Goal: Information Seeking & Learning: Learn about a topic

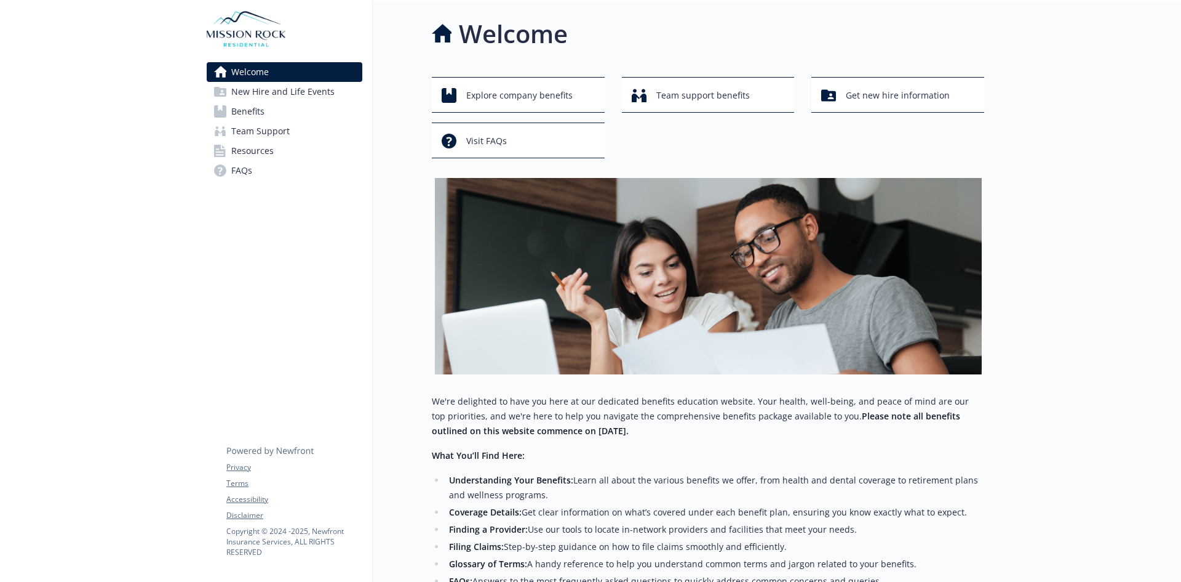
click at [313, 117] on link "Benefits" at bounding box center [285, 112] width 156 height 20
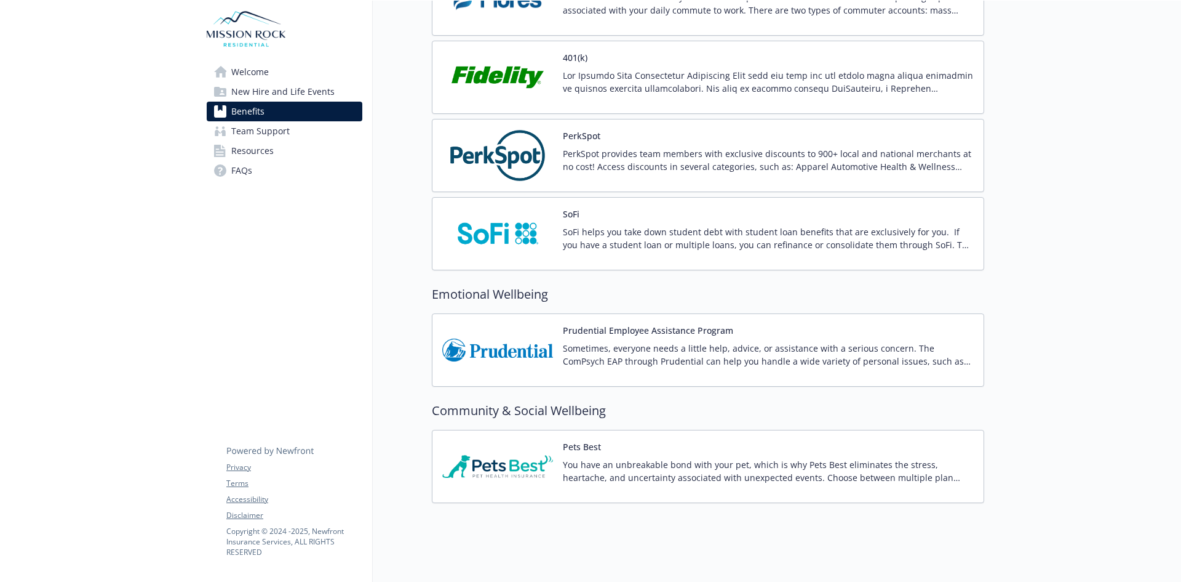
scroll to position [2092, 0]
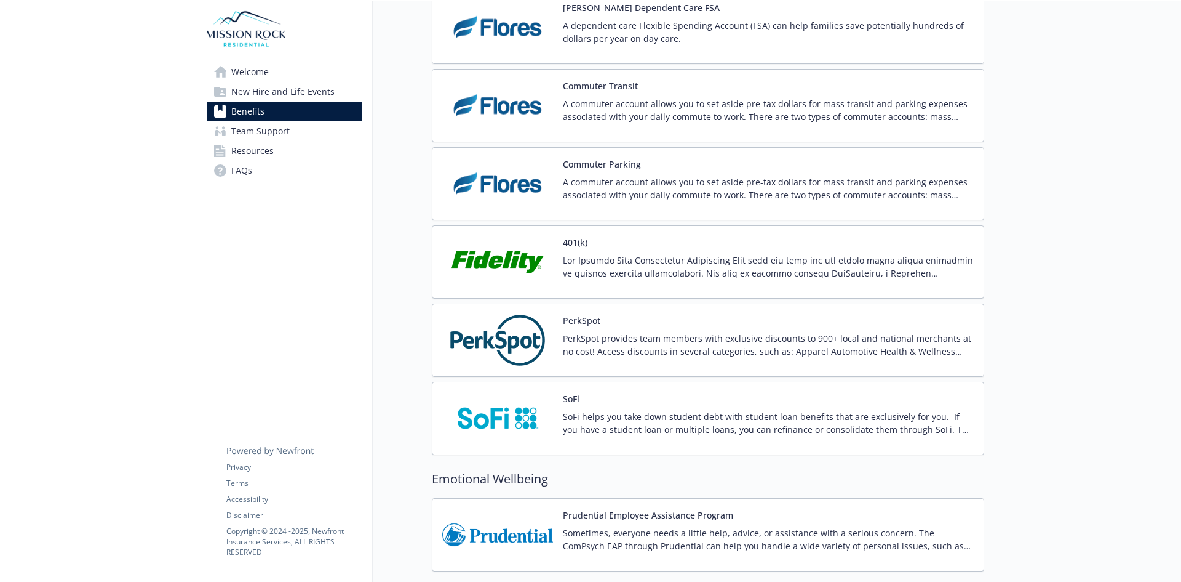
click at [261, 148] on span "Resources" at bounding box center [252, 151] width 42 height 20
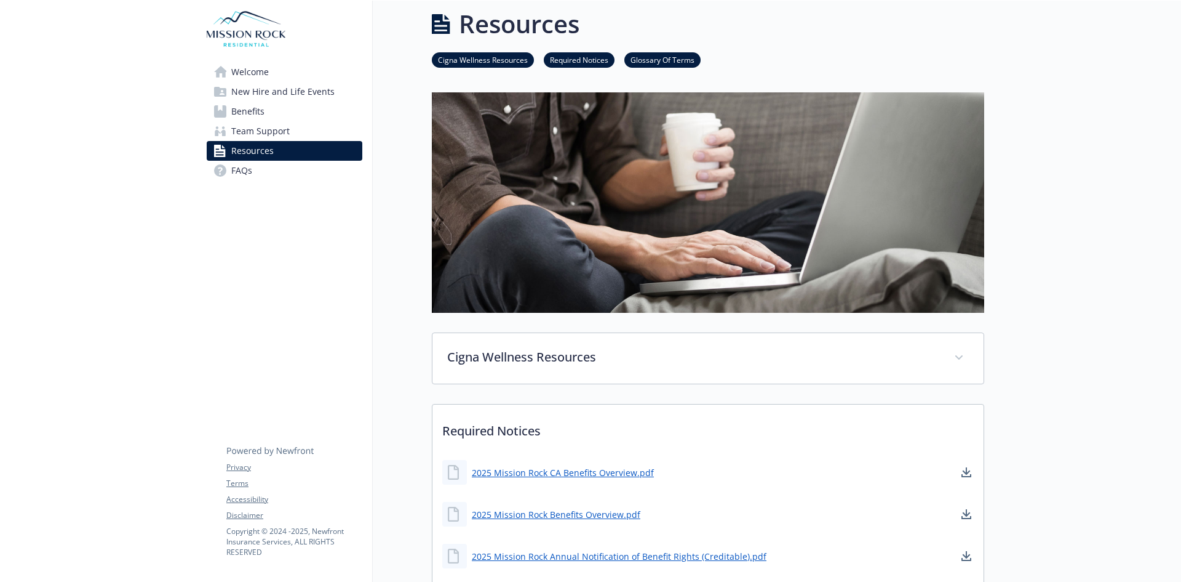
scroll to position [2092, 0]
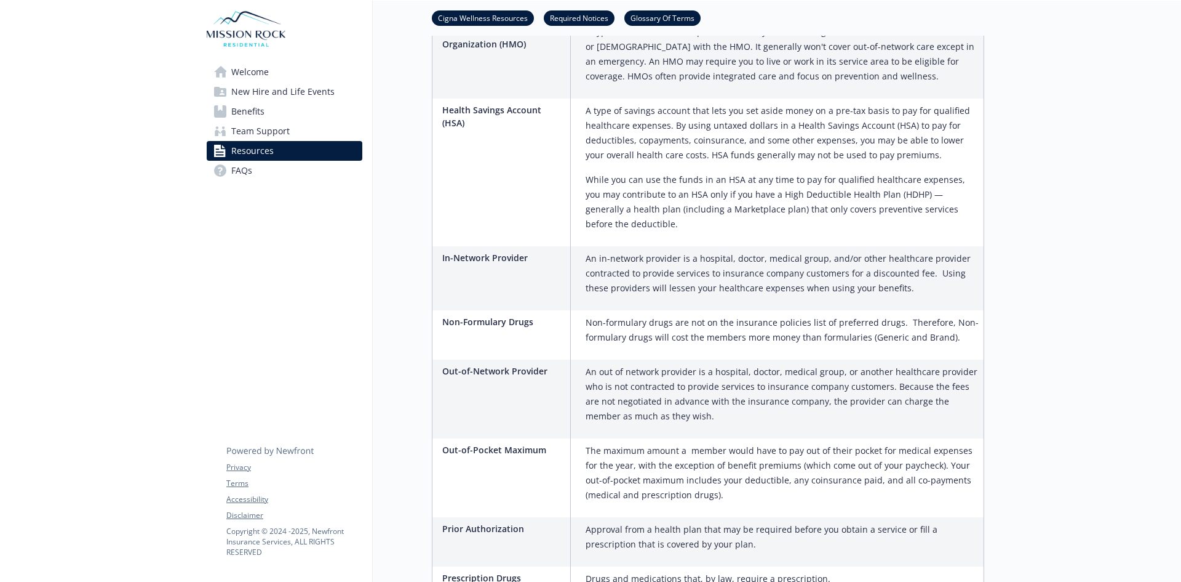
click at [253, 79] on span "Welcome" at bounding box center [250, 72] width 38 height 20
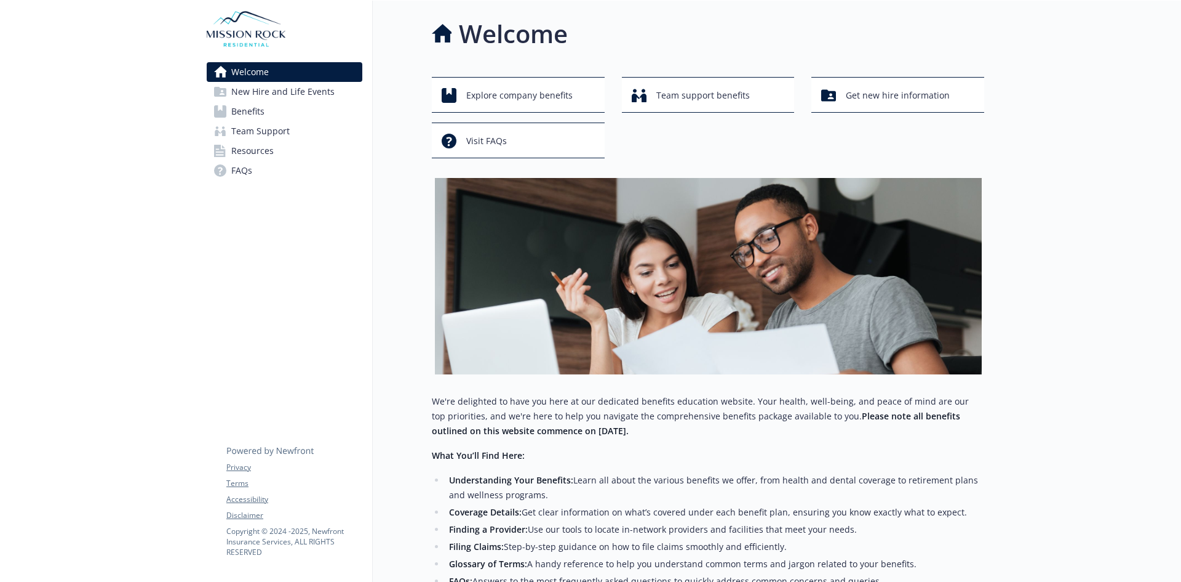
click at [254, 97] on span "New Hire and Life Events" at bounding box center [282, 92] width 103 height 20
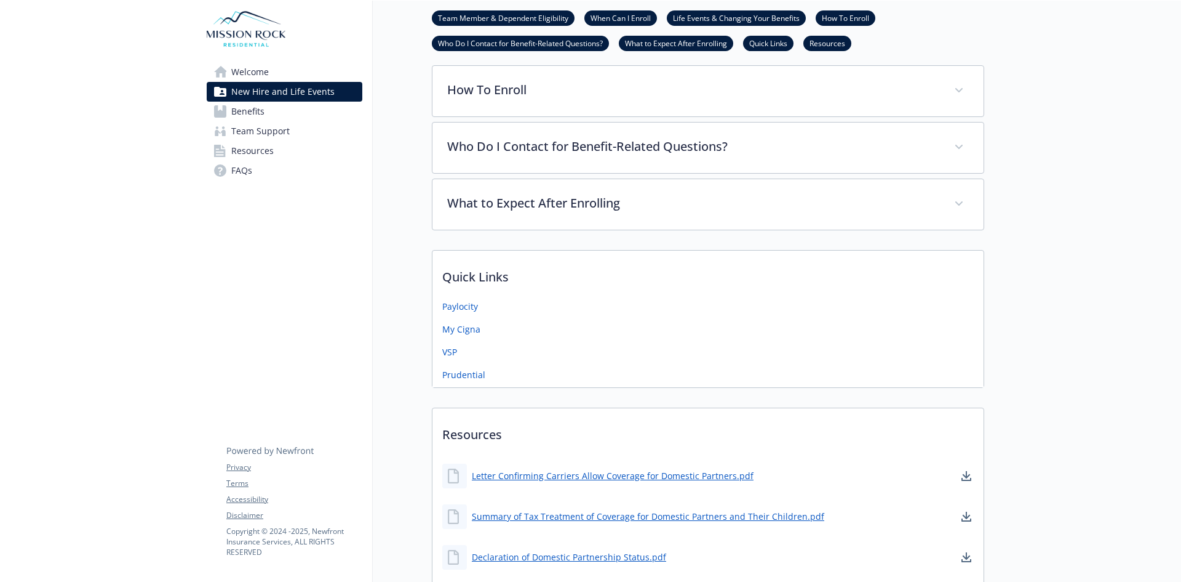
scroll to position [677, 0]
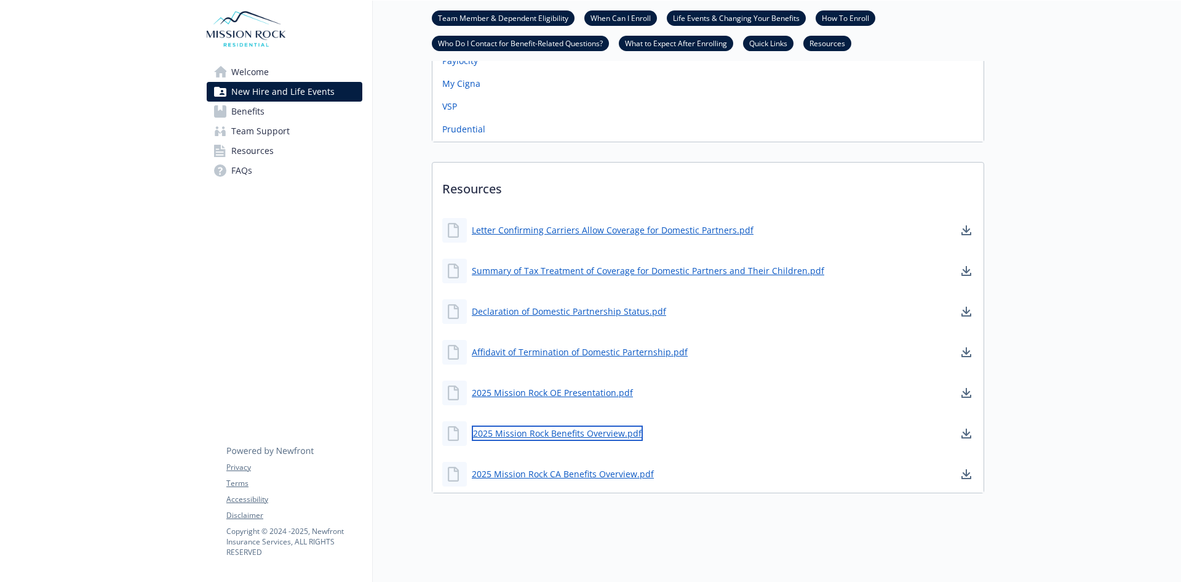
click at [530, 434] on link "2025 Mission Rock Benefits Overview.pdf" at bounding box center [557, 432] width 171 height 15
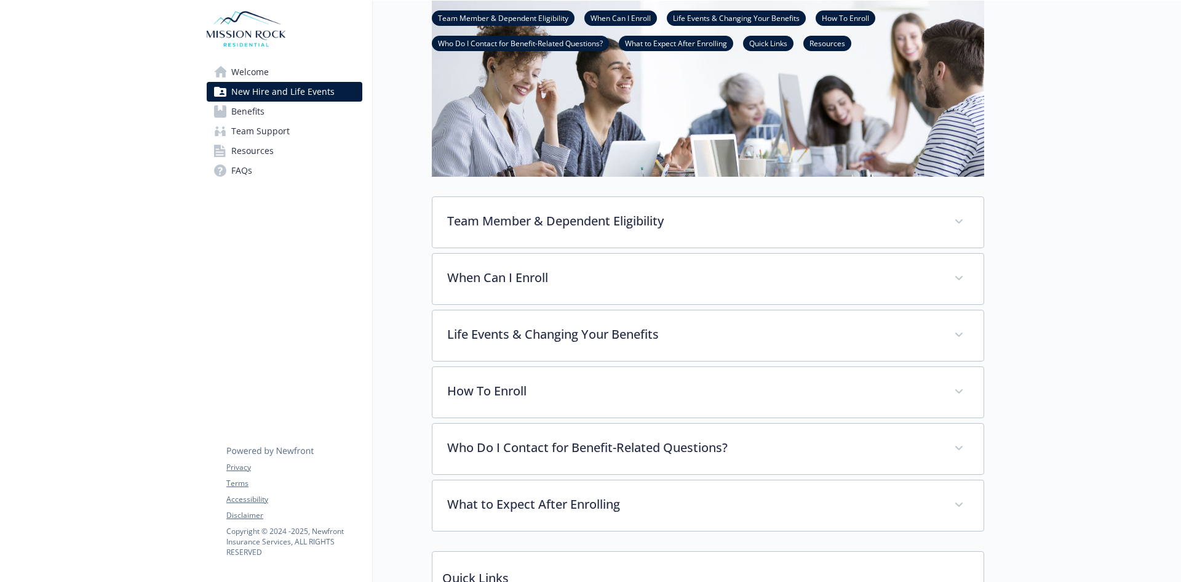
scroll to position [0, 0]
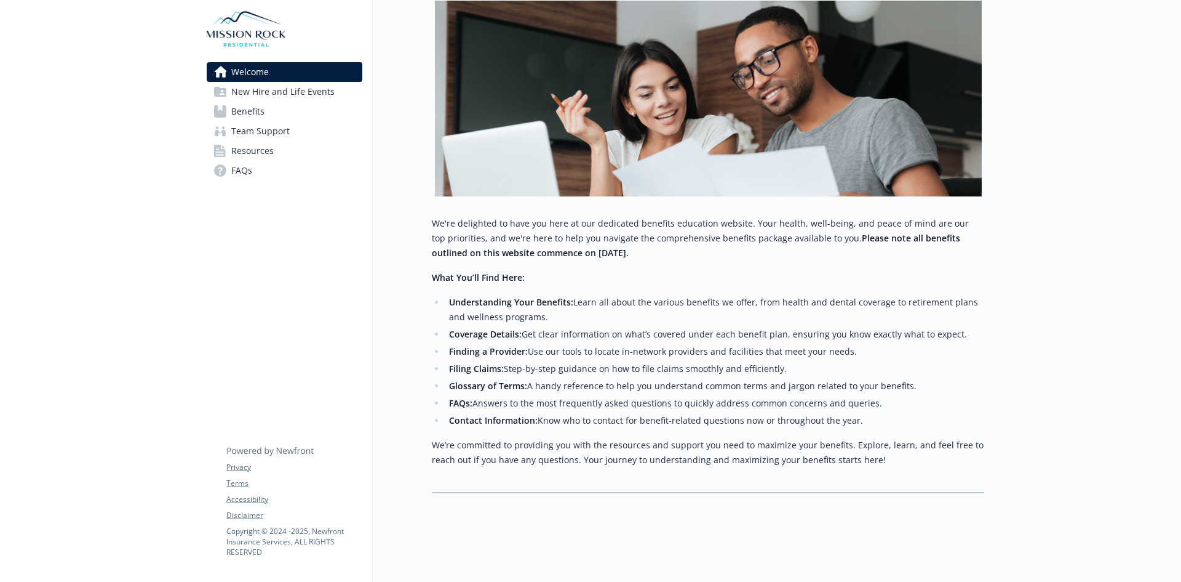
scroll to position [187, 0]
click at [286, 109] on link "Benefits" at bounding box center [285, 112] width 156 height 20
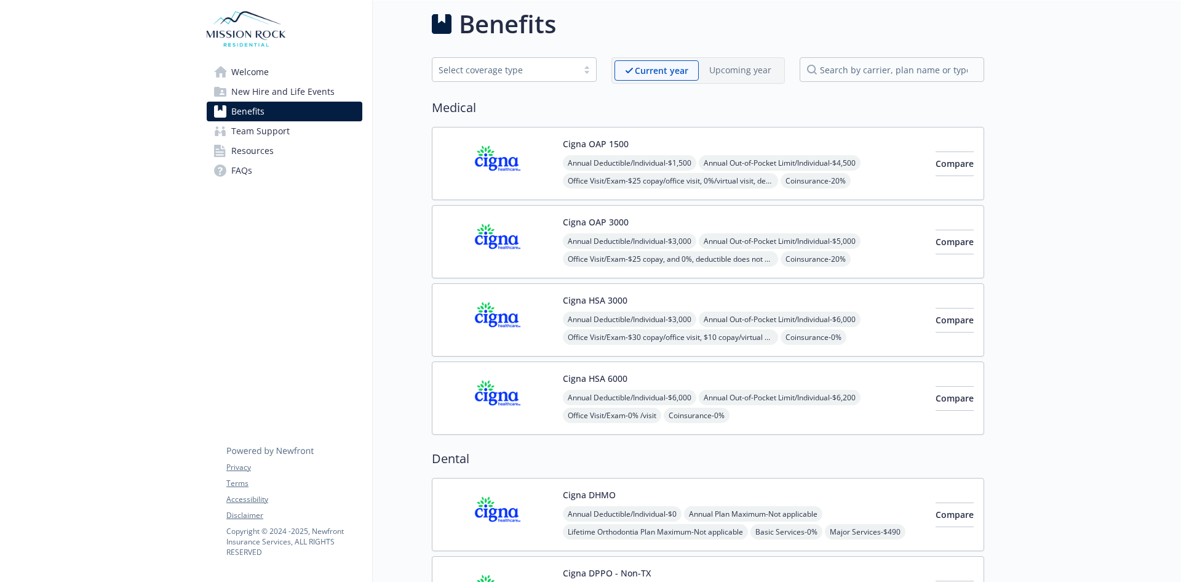
scroll to position [187, 0]
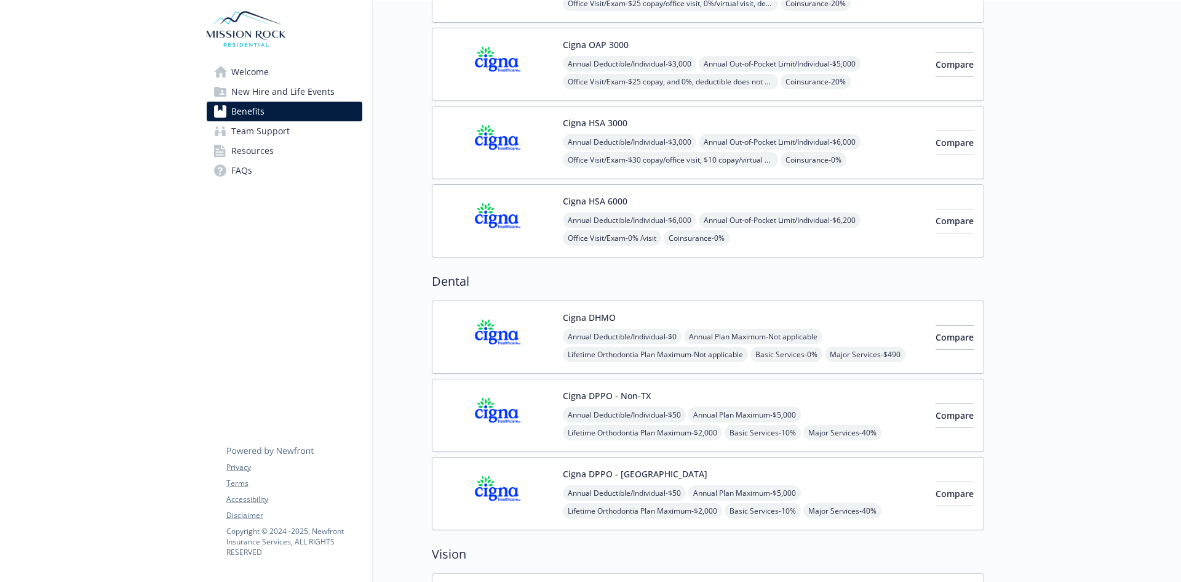
click at [286, 92] on span "New Hire and Life Events" at bounding box center [282, 92] width 103 height 20
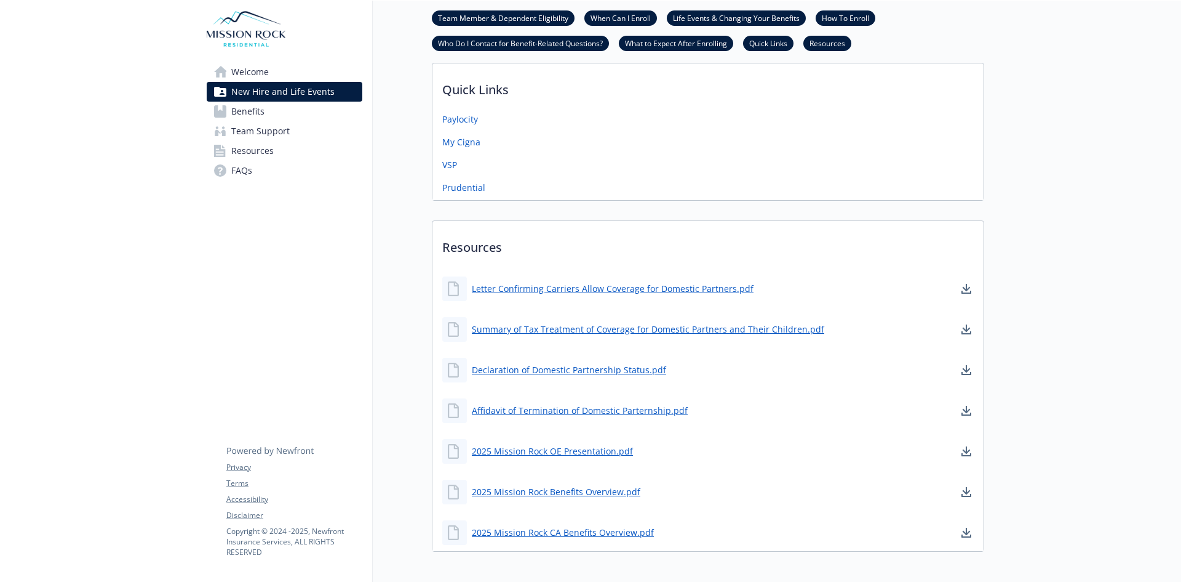
scroll to position [679, 0]
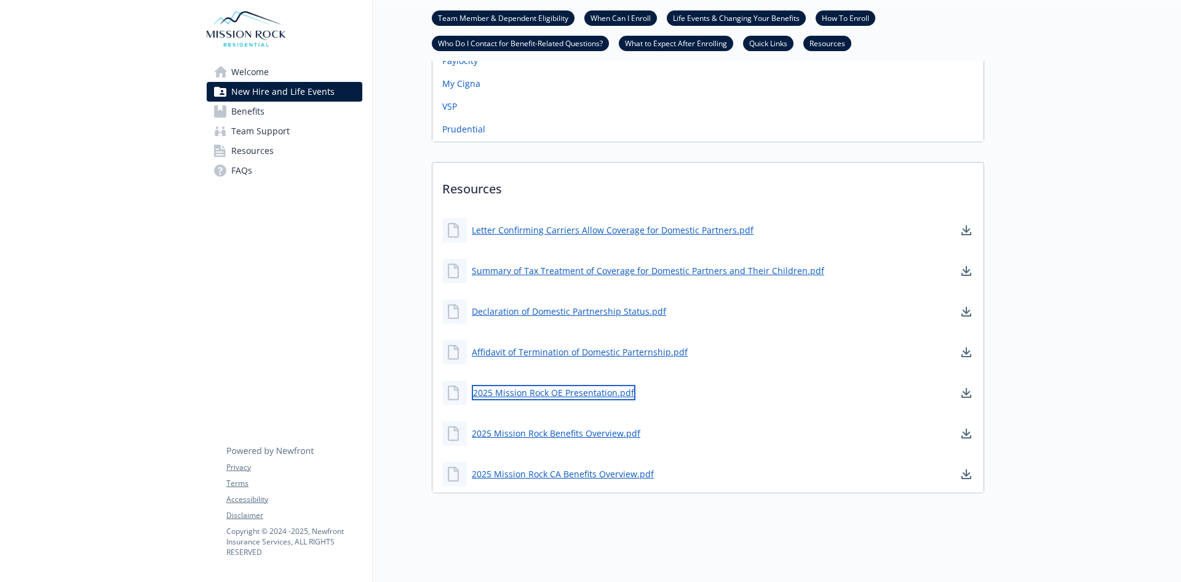
click at [479, 387] on link "2025 Mission Rock OE Presentation.pdf" at bounding box center [554, 392] width 164 height 15
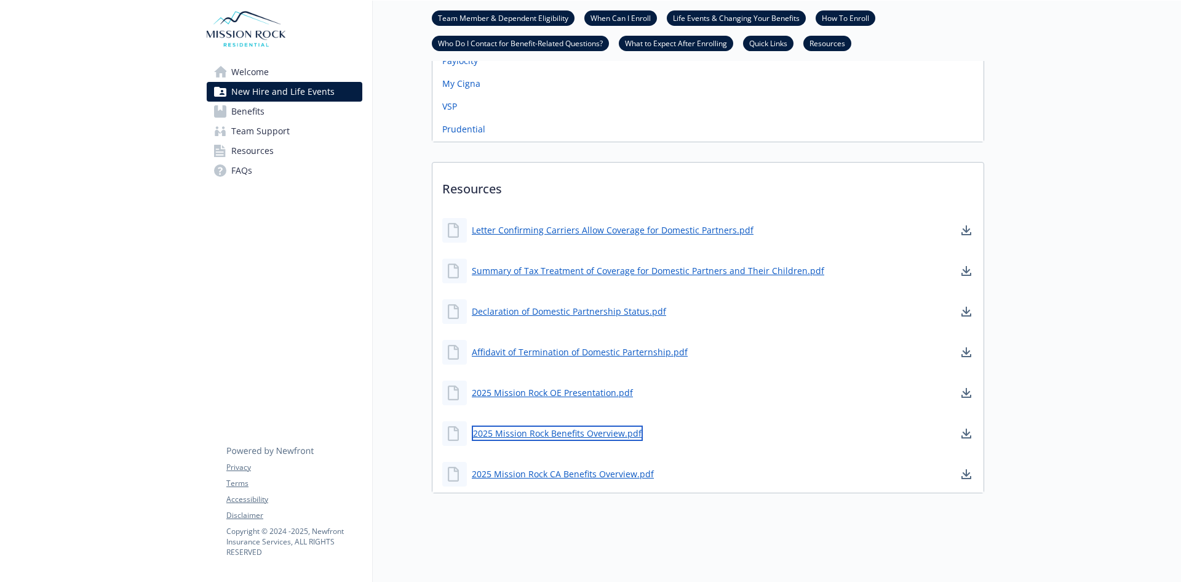
click at [498, 430] on link "2025 Mission Rock Benefits Overview.pdf" at bounding box center [557, 432] width 171 height 15
click at [305, 108] on link "Benefits" at bounding box center [285, 112] width 156 height 20
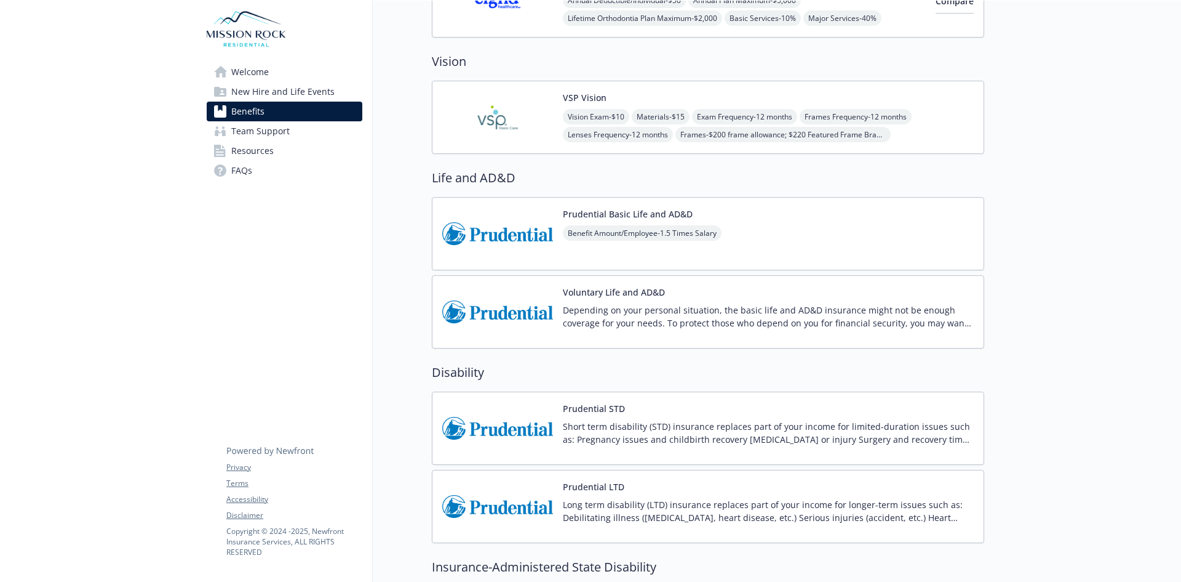
click at [273, 136] on span "Team Support" at bounding box center [260, 131] width 58 height 20
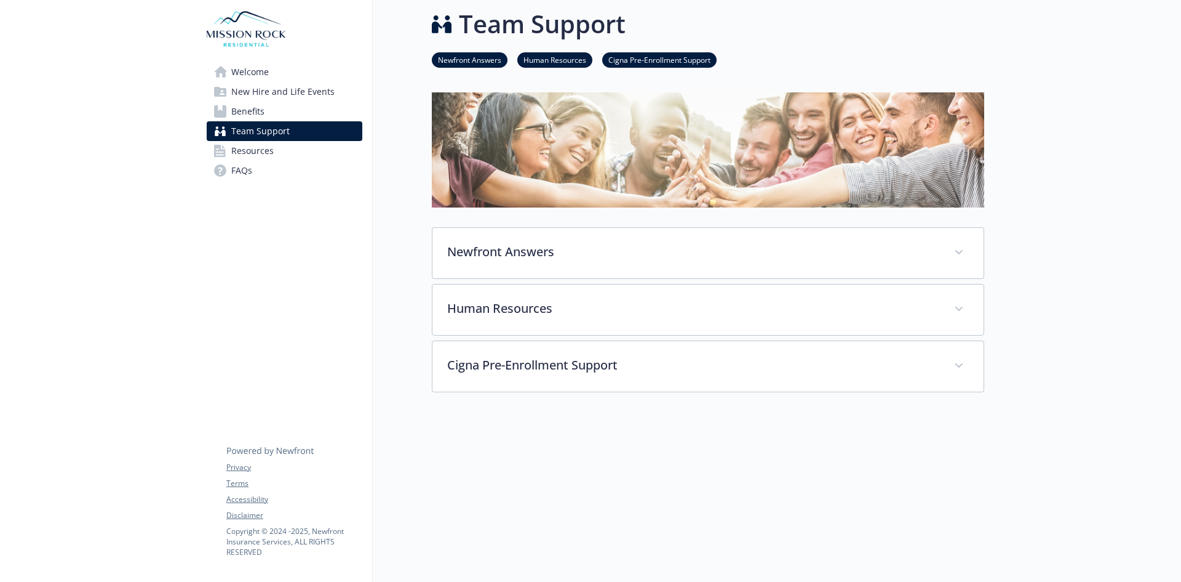
scroll to position [72, 0]
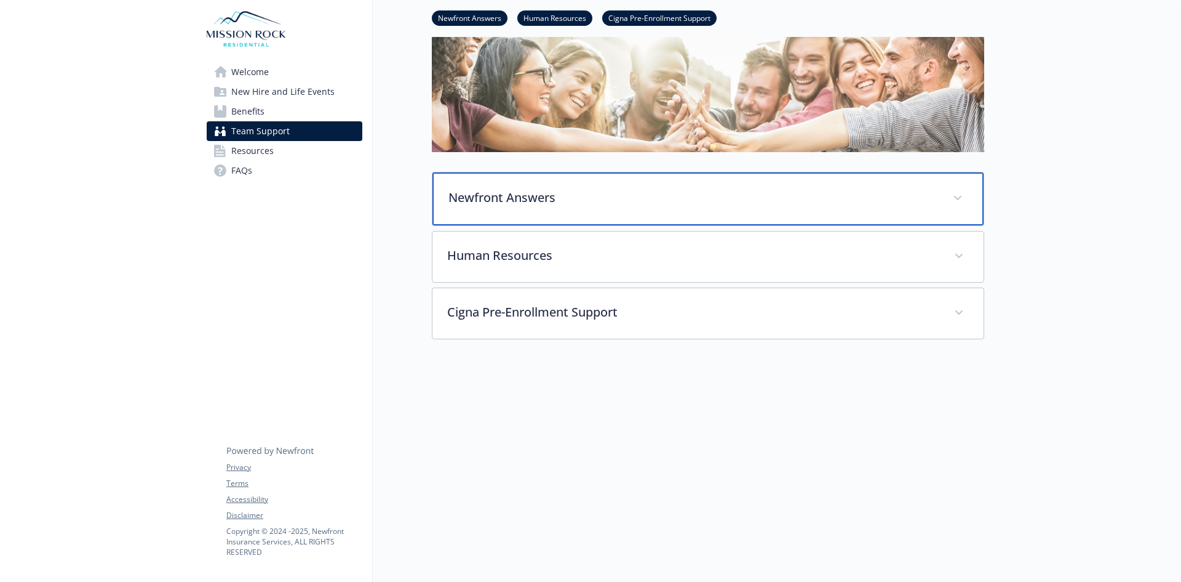
click at [590, 196] on p "Newfront Answers" at bounding box center [694, 197] width 490 height 18
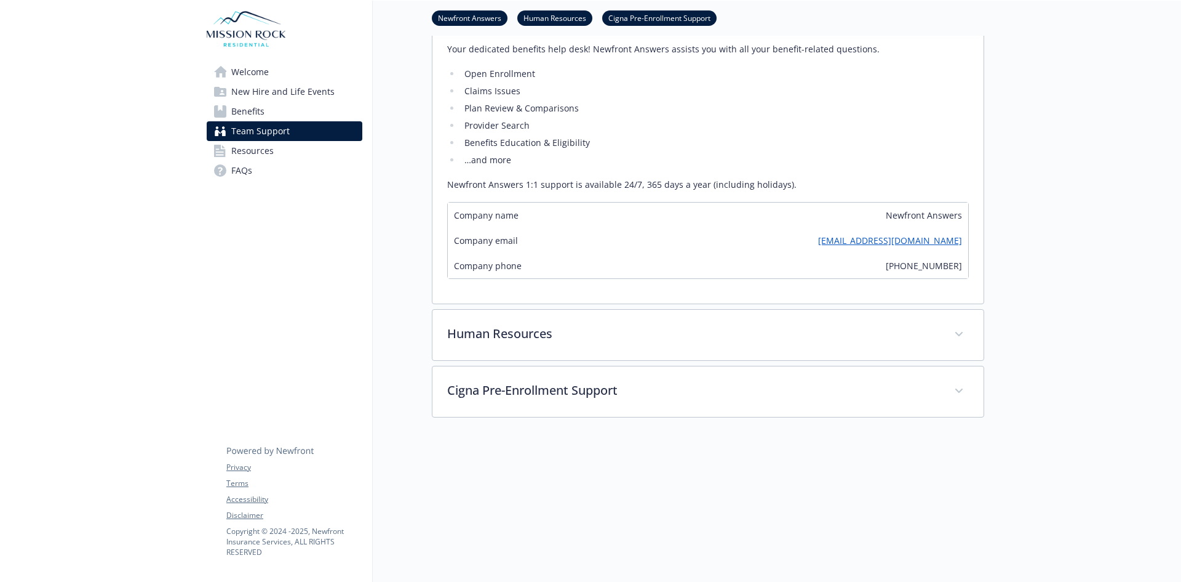
scroll to position [259, 0]
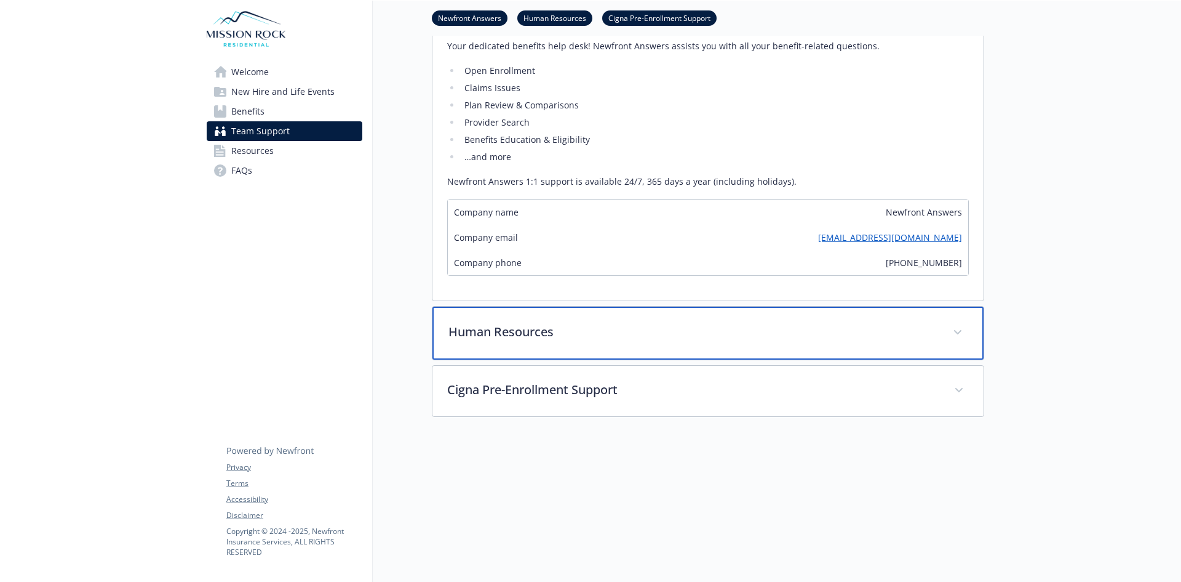
drag, startPoint x: 500, startPoint y: 326, endPoint x: 334, endPoint y: 277, distance: 173.1
click at [500, 326] on p "Human Resources" at bounding box center [694, 331] width 490 height 18
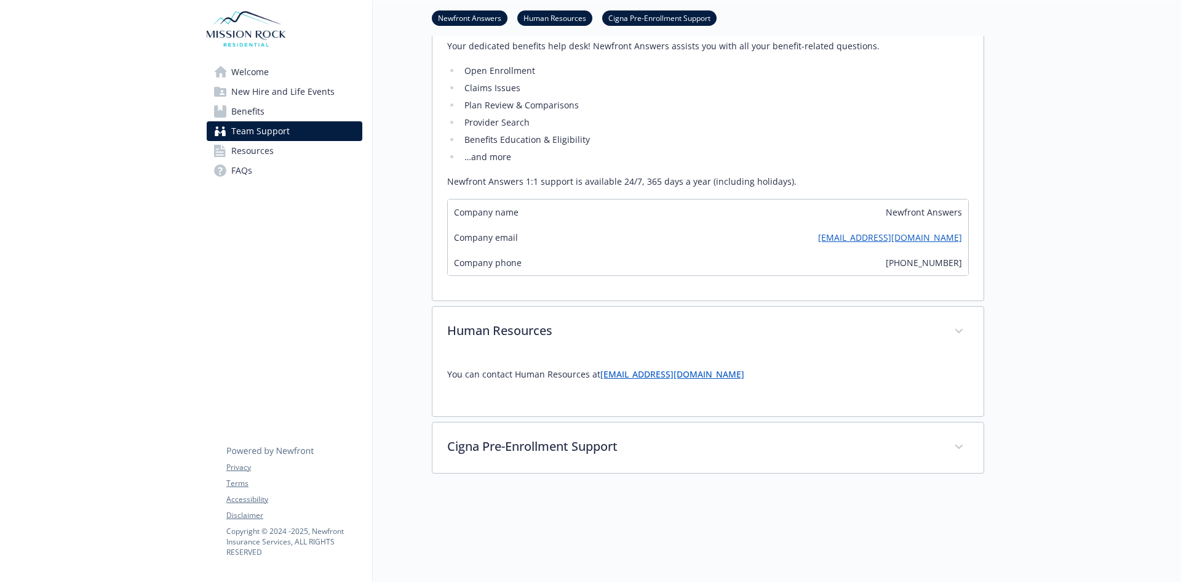
click at [246, 154] on span "Resources" at bounding box center [252, 151] width 42 height 20
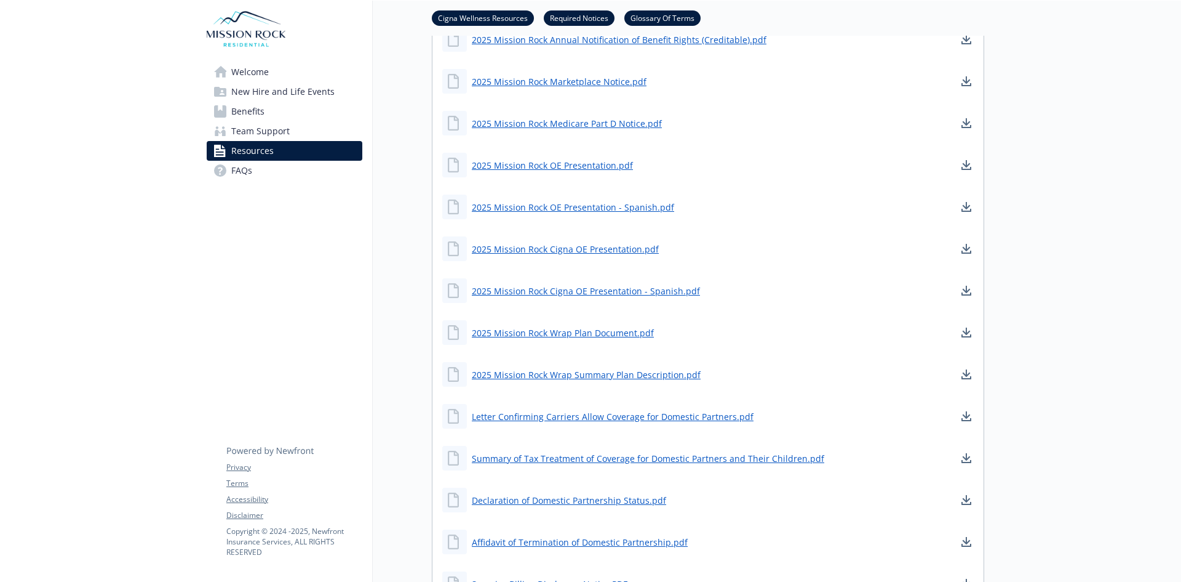
scroll to position [813, 0]
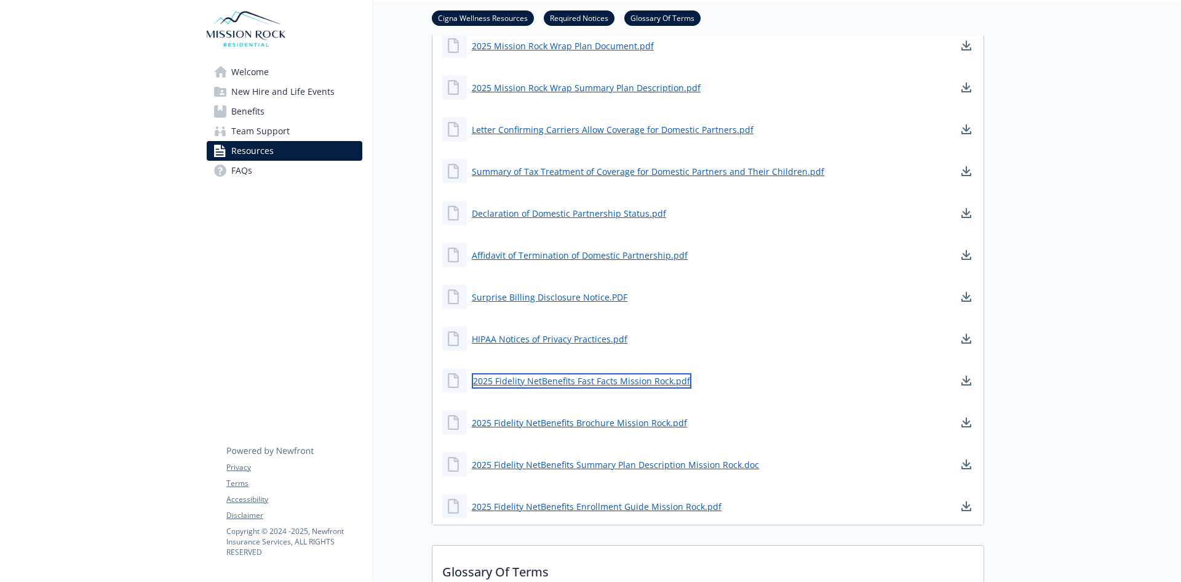
click at [583, 380] on link "2025 Fidelity NetBenefits Fast Facts Mission Rock.pdf" at bounding box center [582, 380] width 220 height 15
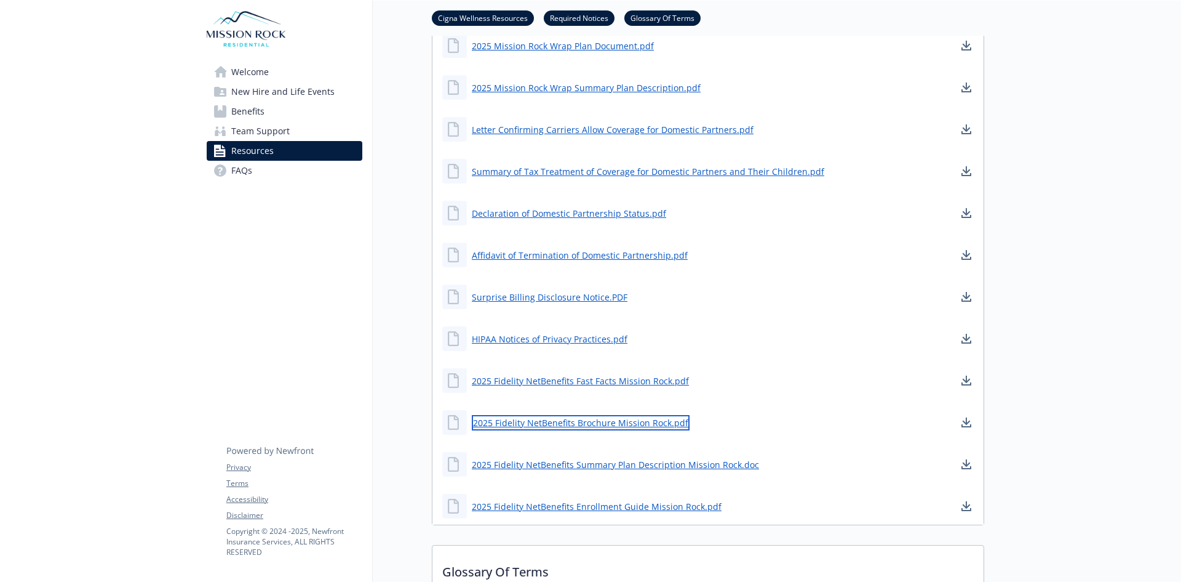
click at [506, 426] on link "2025 Fidelity NetBenefits Brochure Mission Rock.pdf" at bounding box center [581, 422] width 218 height 15
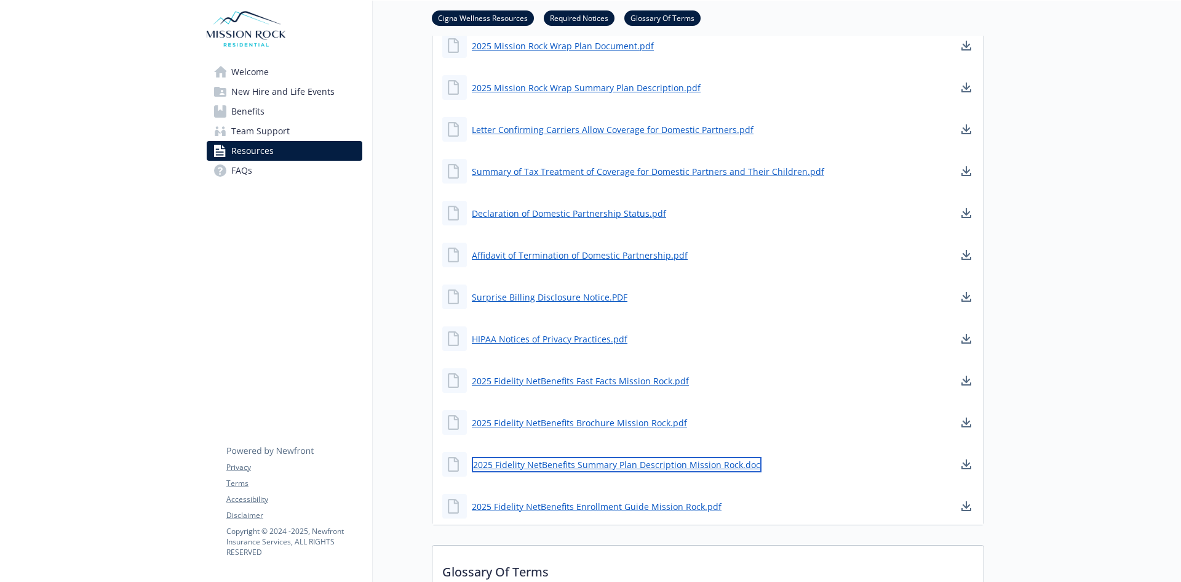
click at [535, 466] on link "2025 Fidelity NetBenefits Summary Plan Description Mission Rock.doc" at bounding box center [617, 464] width 290 height 15
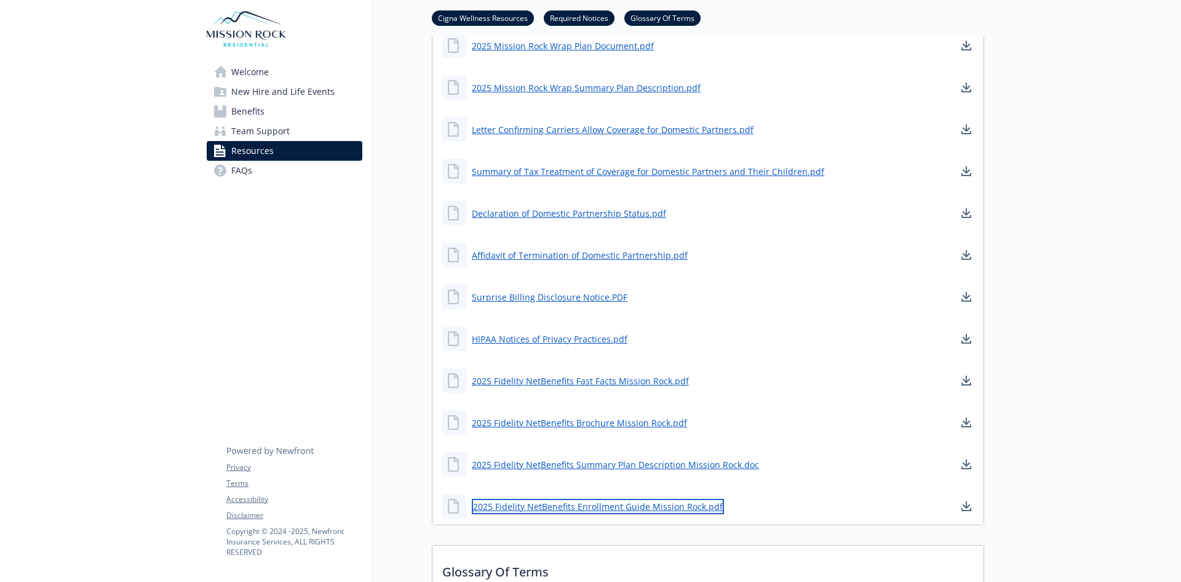
click at [646, 510] on link "2025 Fidelity NetBenefits Enrollment Guide Mission Rock.pdf" at bounding box center [598, 505] width 252 height 15
